Goal: Task Accomplishment & Management: Complete application form

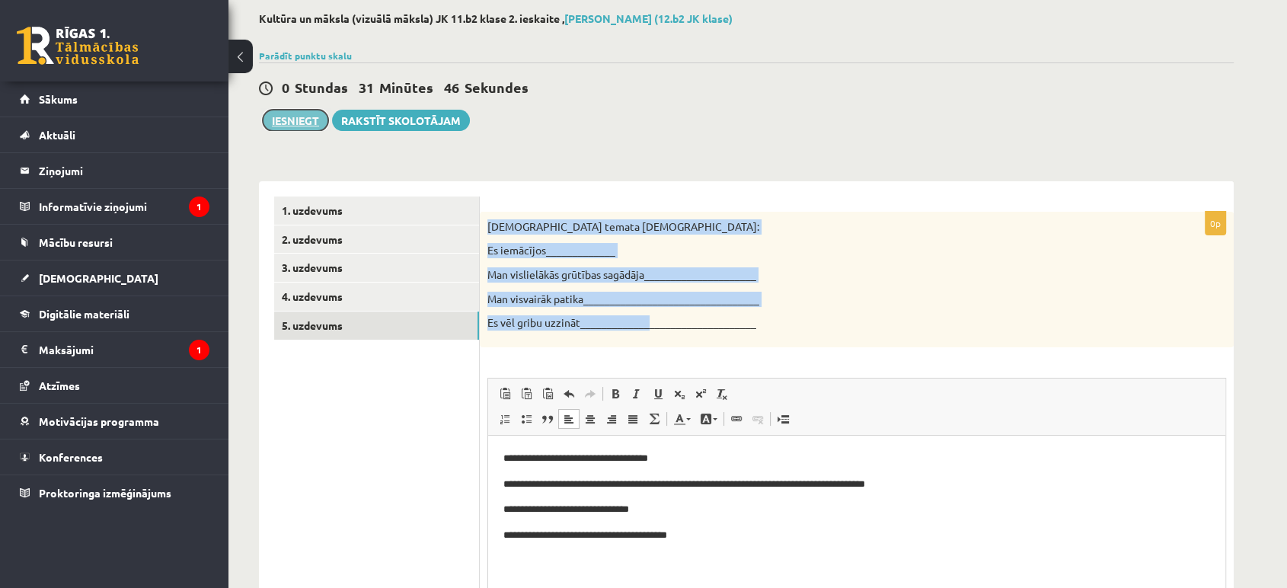
click at [311, 110] on button "Iesniegt" at bounding box center [295, 120] width 65 height 21
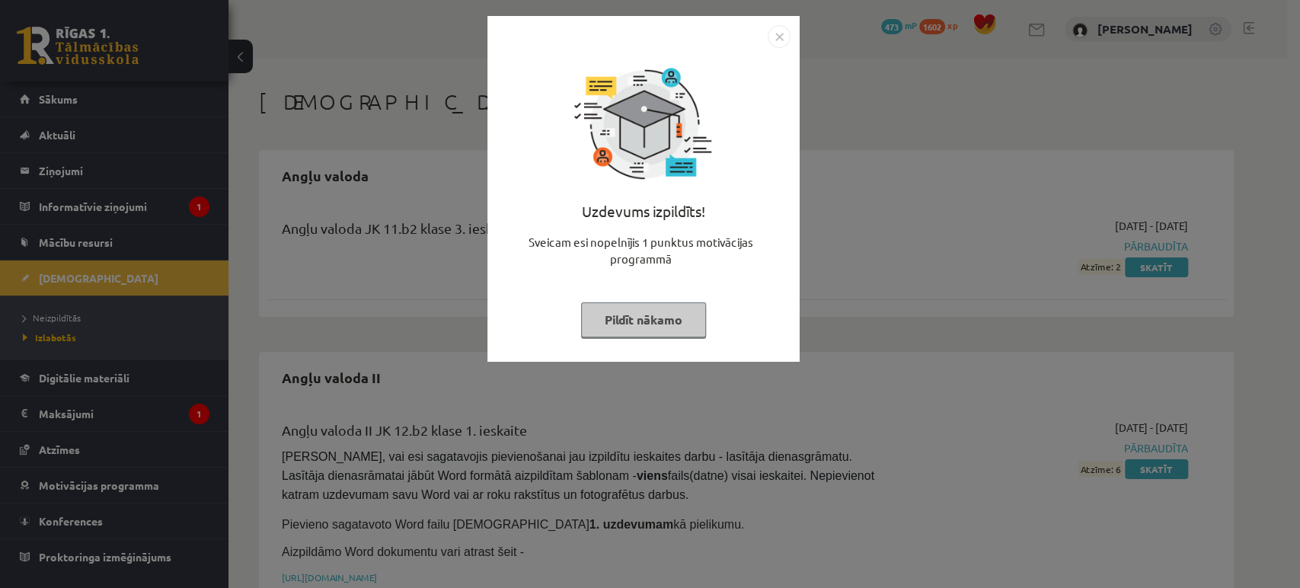
drag, startPoint x: 782, startPoint y: 37, endPoint x: 713, endPoint y: 72, distance: 77.6
click at [781, 37] on img "Close" at bounding box center [779, 36] width 23 height 23
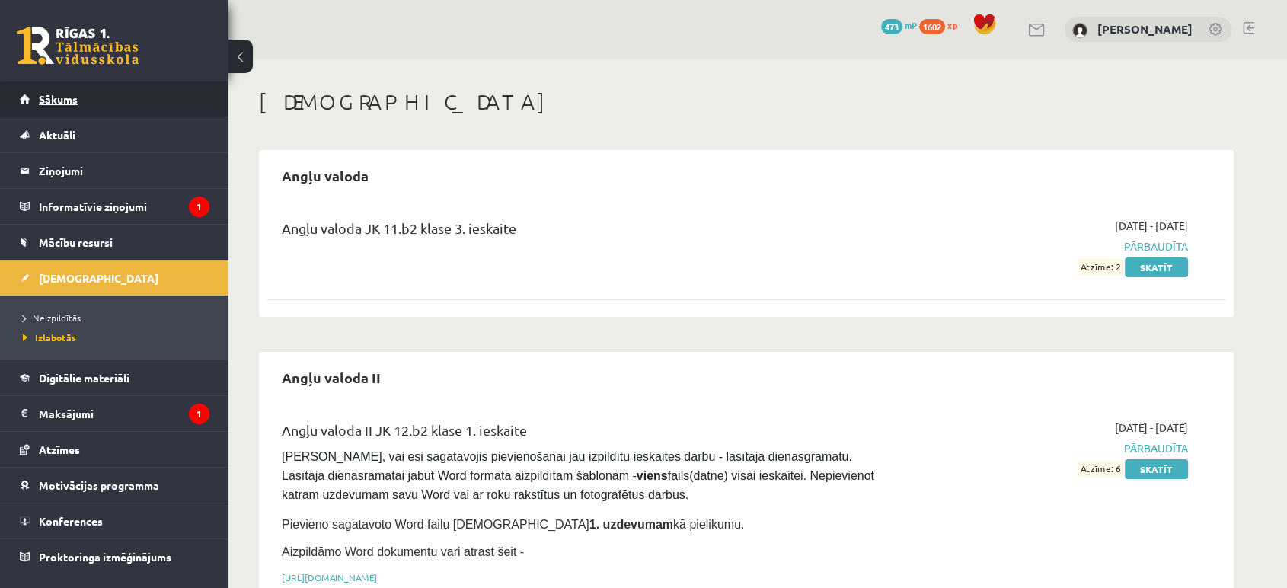
click at [77, 91] on link "Sākums" at bounding box center [115, 98] width 190 height 35
